Goal: Task Accomplishment & Management: Use online tool/utility

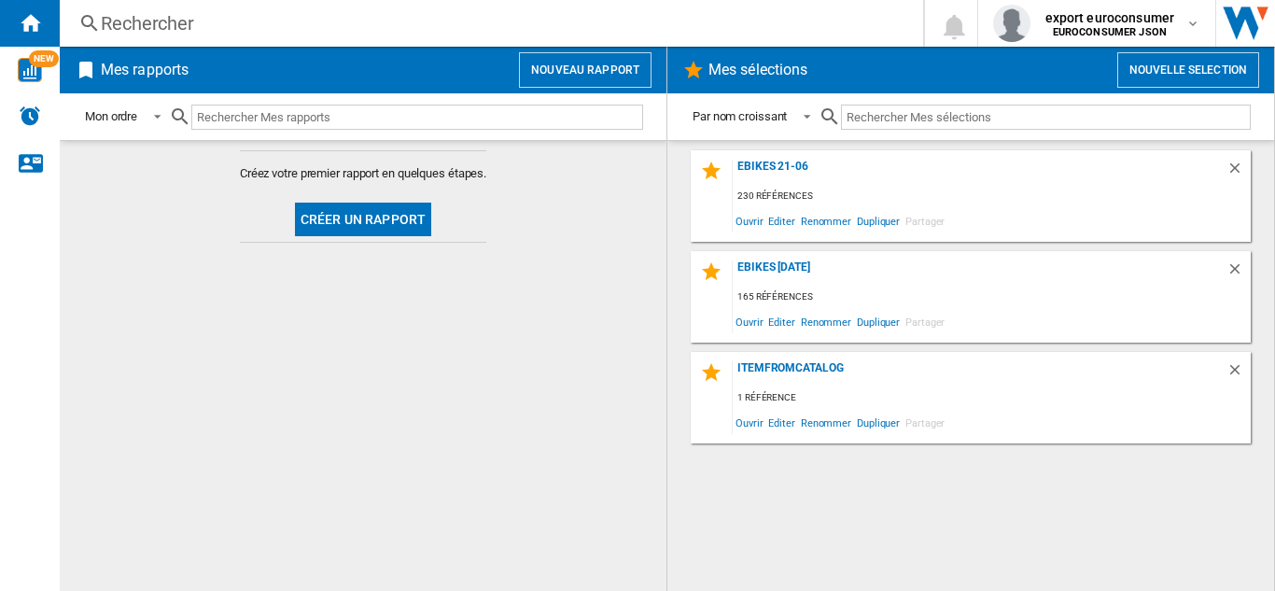
click at [604, 71] on button "Nouveau rapport" at bounding box center [585, 69] width 133 height 35
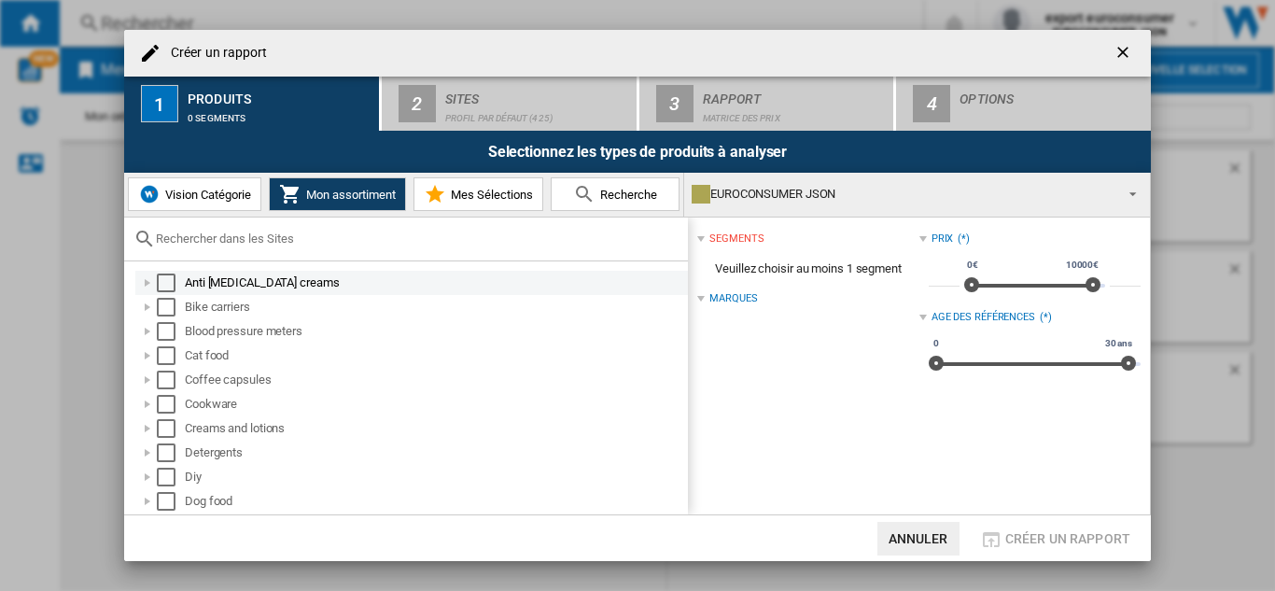
click at [237, 278] on div "Anti [MEDICAL_DATA] creams" at bounding box center [435, 282] width 500 height 19
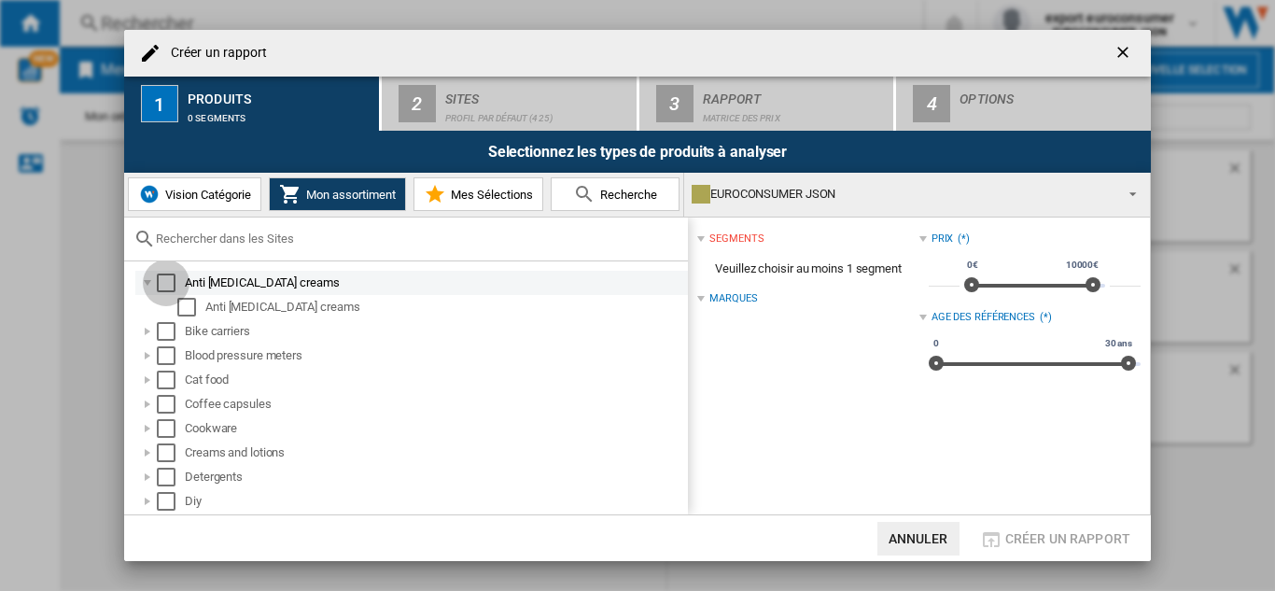
click at [161, 285] on div "Select" at bounding box center [166, 282] width 19 height 19
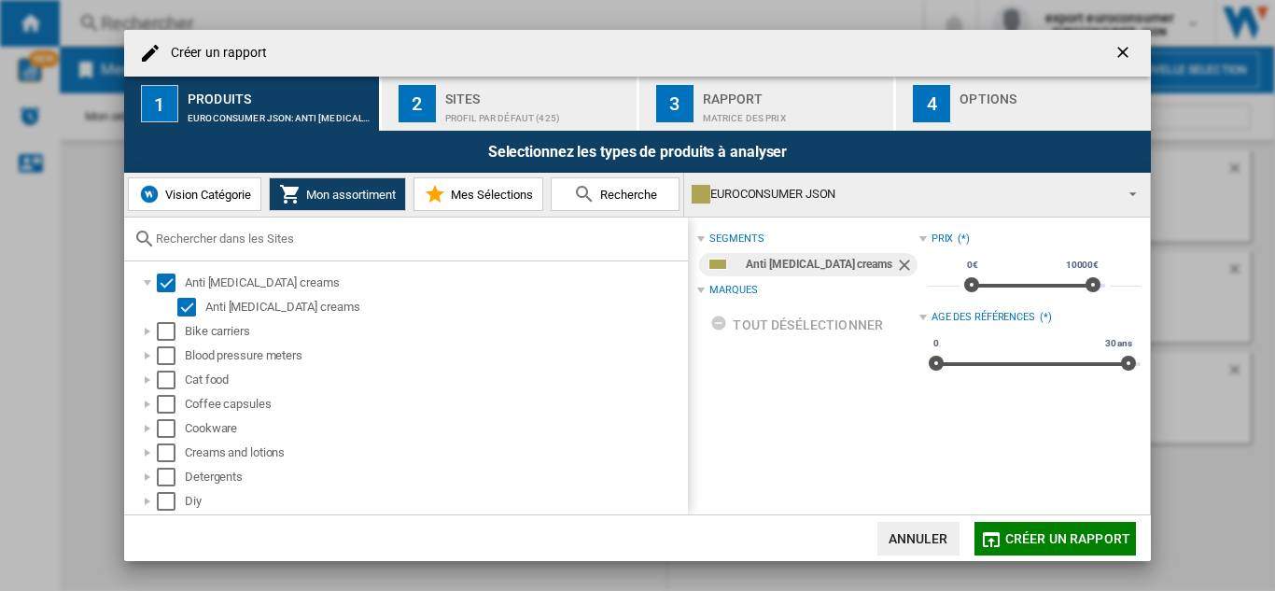
click at [565, 90] on div "Sites" at bounding box center [537, 94] width 184 height 20
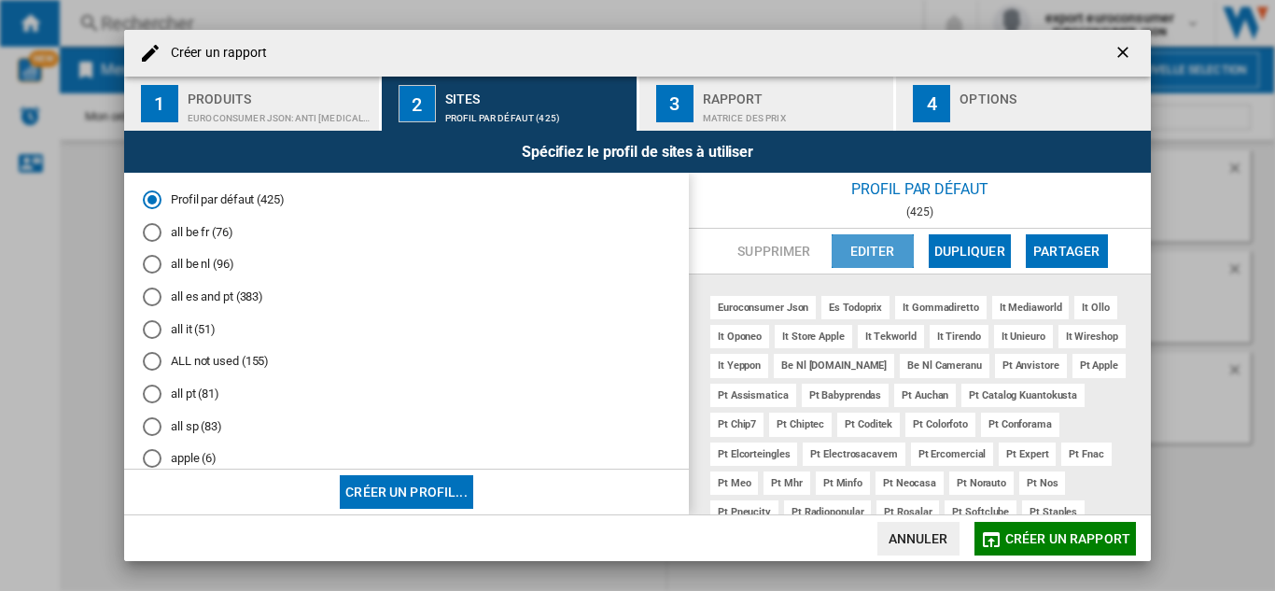
click at [895, 245] on button "Editer" at bounding box center [872, 251] width 82 height 34
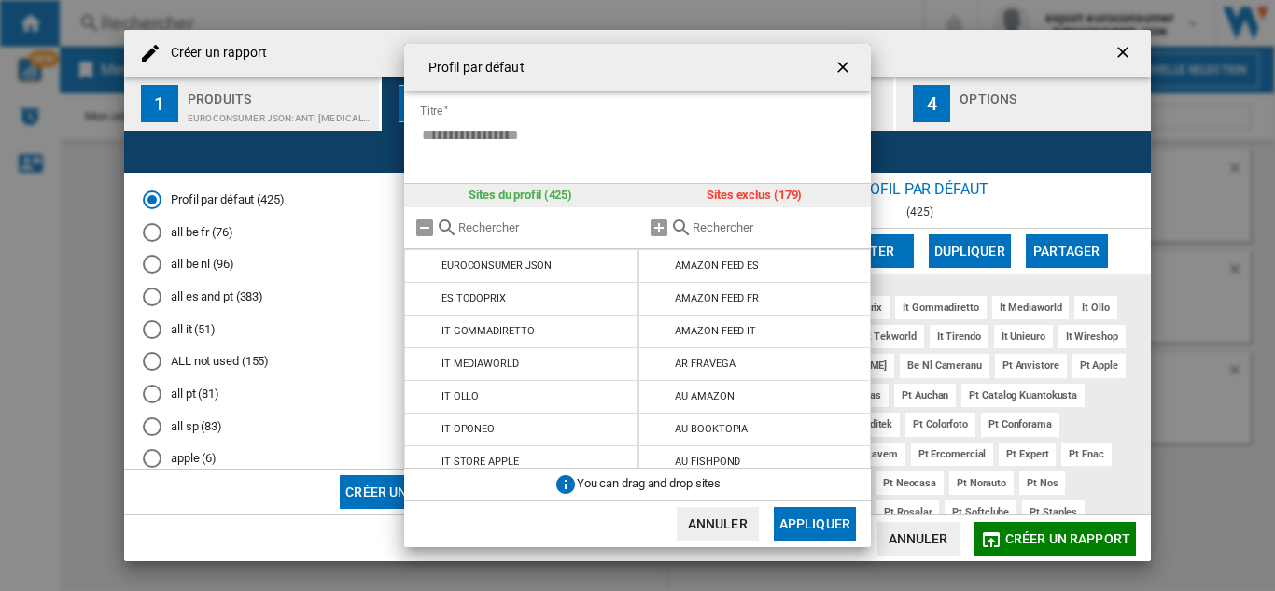
click at [790, 221] on input "text" at bounding box center [777, 227] width 170 height 14
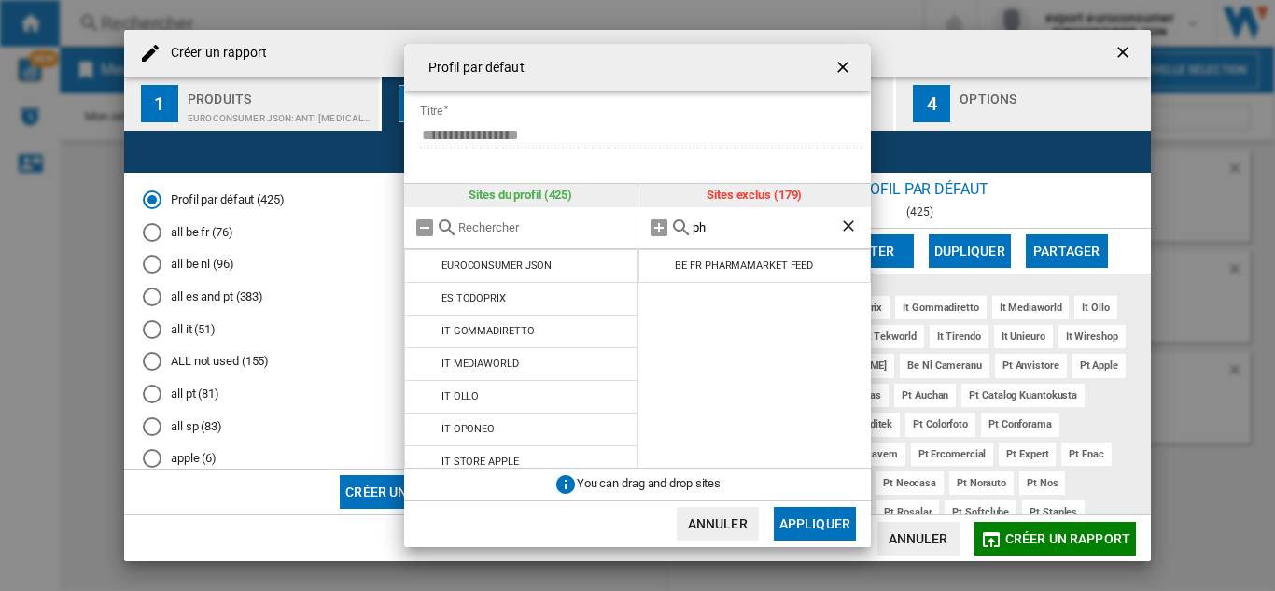
type input "p"
type input "e"
type input "f"
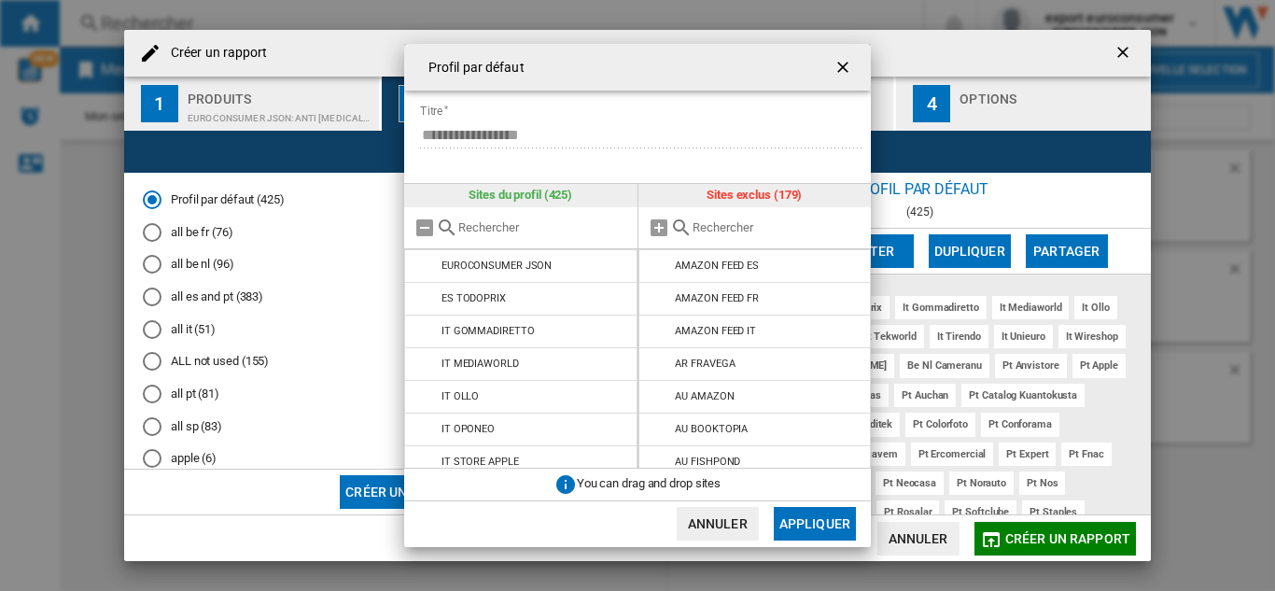
click at [517, 223] on input "text" at bounding box center [543, 227] width 170 height 14
type input "f"
type input "2"
click at [713, 224] on input "text" at bounding box center [777, 227] width 170 height 14
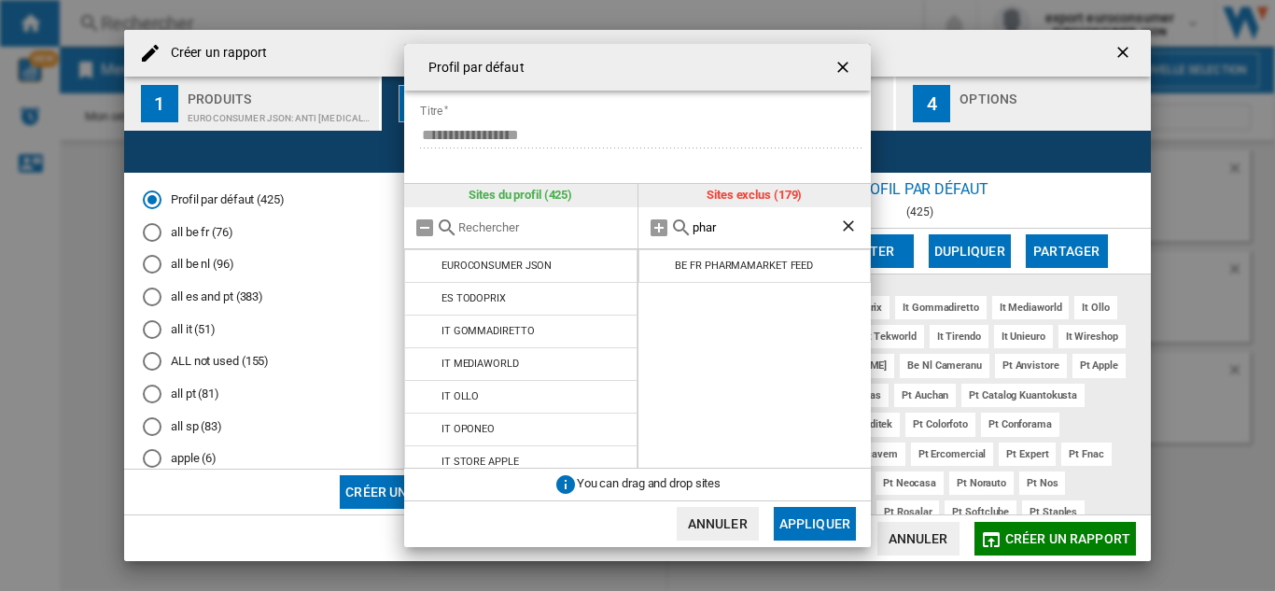
type input "phar"
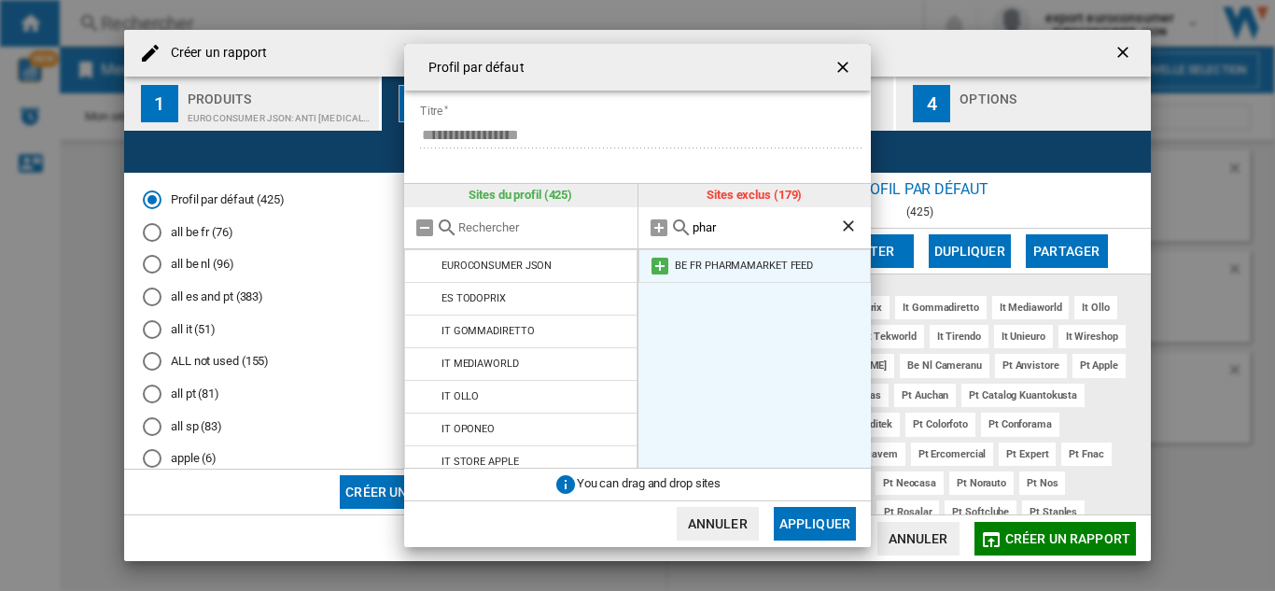
click at [663, 266] on md-icon at bounding box center [660, 266] width 22 height 22
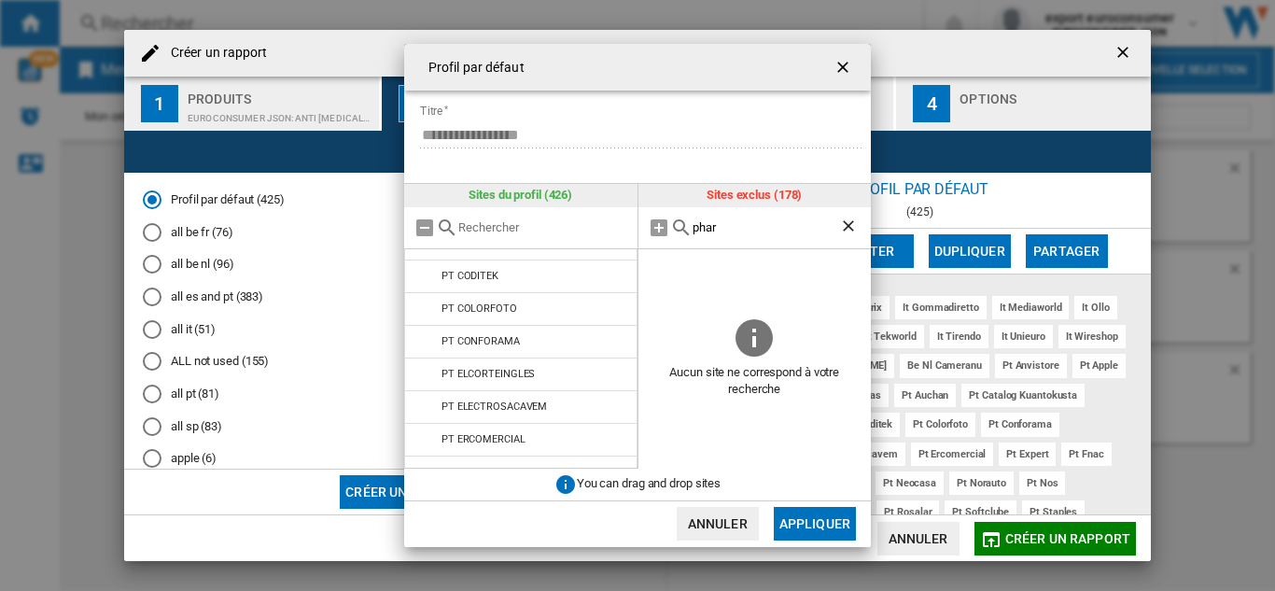
scroll to position [712, 0]
click at [787, 523] on button "Appliquer" at bounding box center [815, 524] width 82 height 34
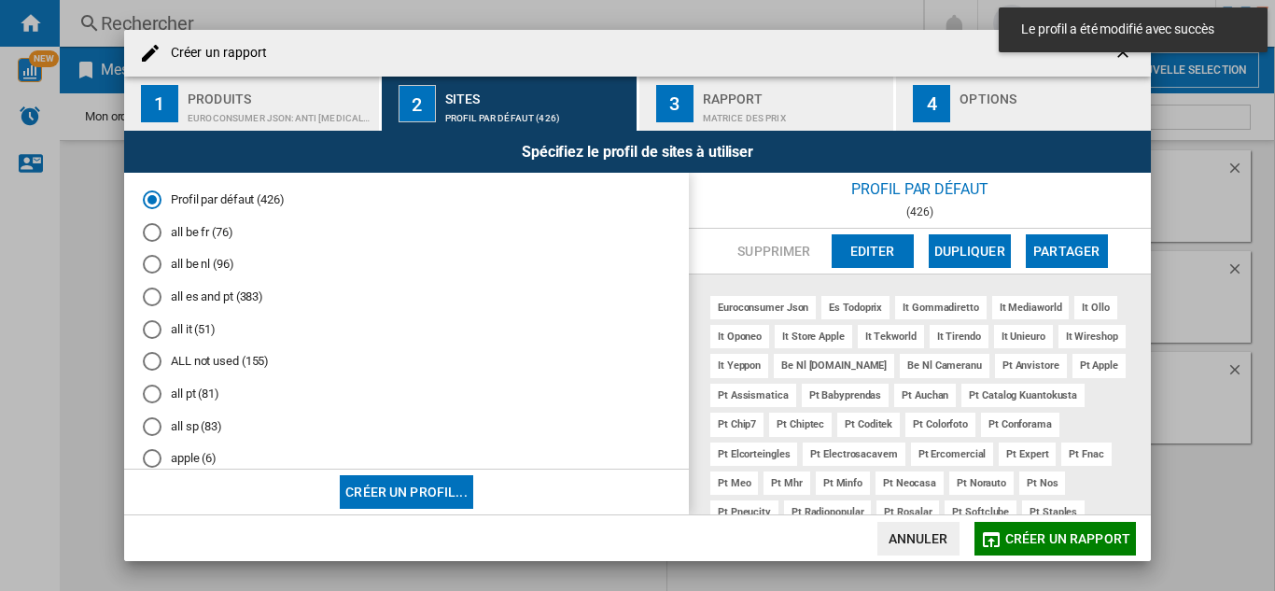
click at [1128, 58] on md-toast "Le profil a été modifié avec succès" at bounding box center [1133, 30] width 284 height 60
click at [1121, 49] on div "Le profil a été modifié avec succès" at bounding box center [1133, 29] width 269 height 45
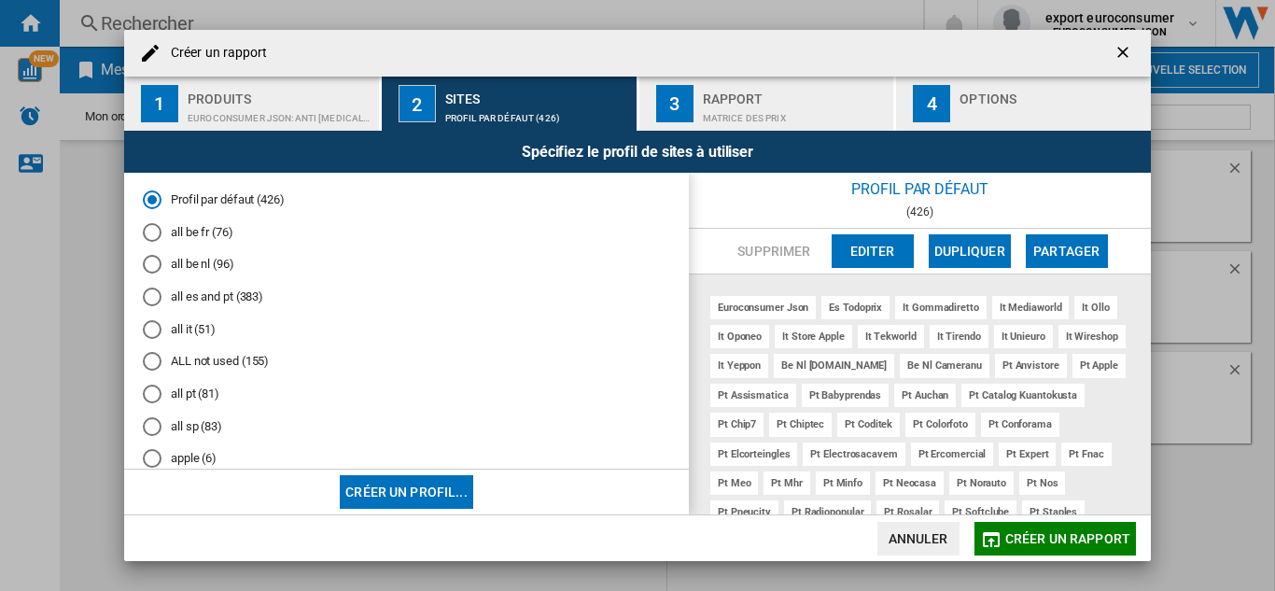
click at [1118, 52] on ng-md-icon "getI18NText('BUTTONS.CLOSE_DIALOG')" at bounding box center [1124, 54] width 22 height 22
